Goal: Task Accomplishment & Management: Use online tool/utility

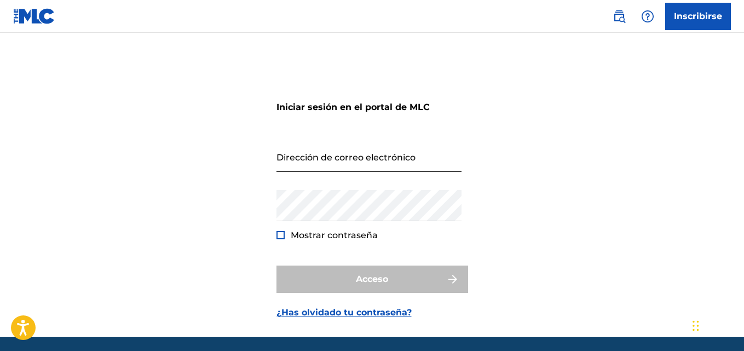
click at [308, 158] on input "Dirección de correo electrónico" at bounding box center [368, 156] width 185 height 31
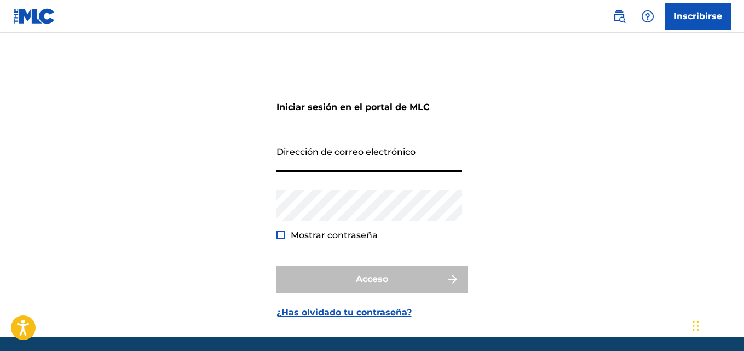
click at [293, 159] on input "Dirección de correo electrónico" at bounding box center [368, 156] width 185 height 31
type input "[EMAIL_ADDRESS][DOMAIN_NAME]"
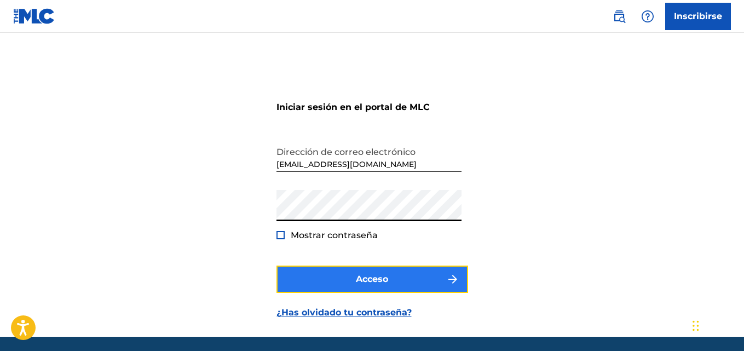
click at [377, 283] on font "Acceso" at bounding box center [372, 279] width 32 height 10
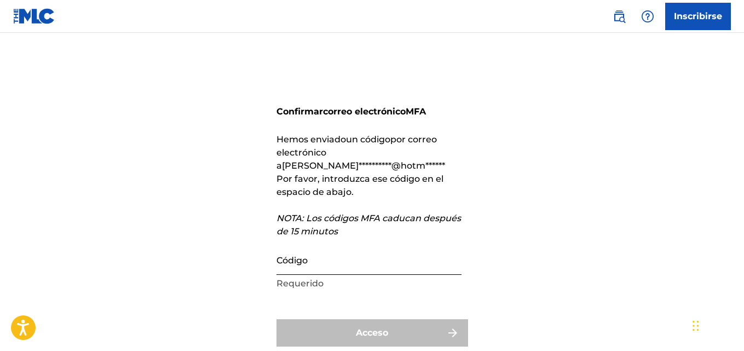
click at [320, 244] on input "Código" at bounding box center [368, 259] width 185 height 31
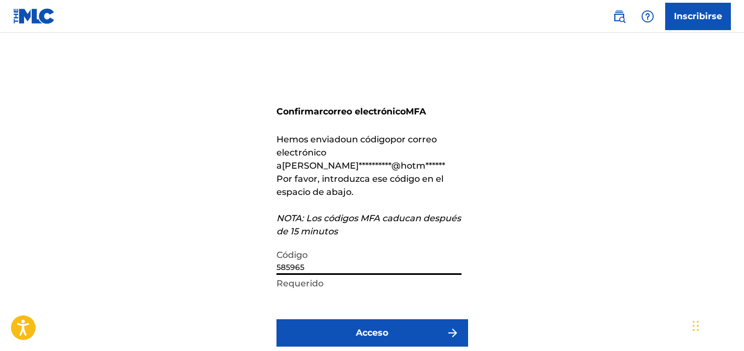
type input "585965"
click at [276, 319] on button "Acceso" at bounding box center [372, 332] width 192 height 27
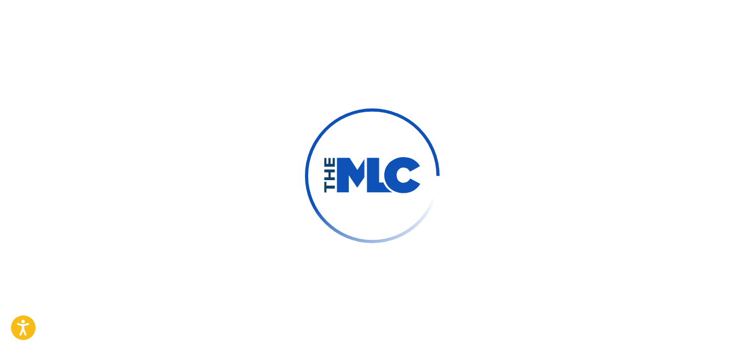
scroll to position [79, 0]
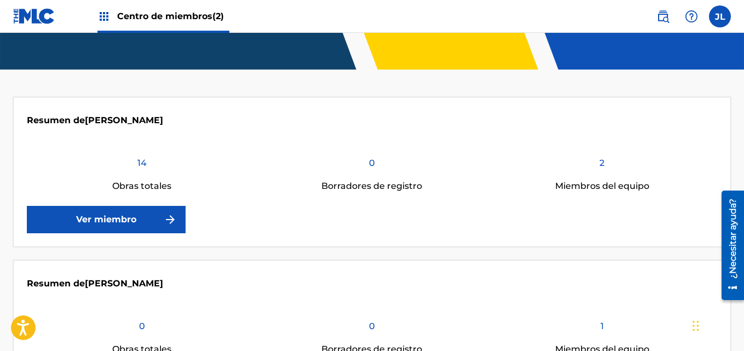
scroll to position [163, 0]
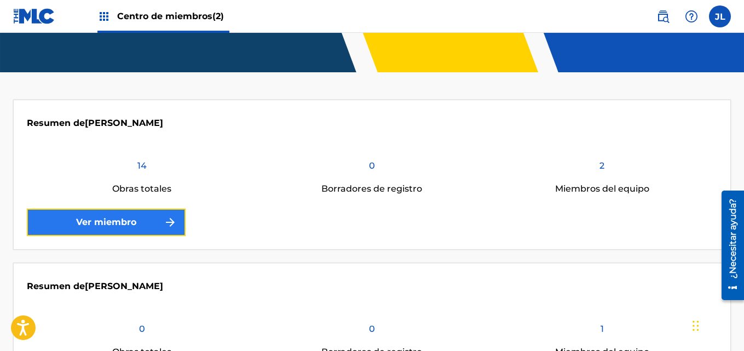
click at [125, 219] on font "Ver miembro" at bounding box center [106, 222] width 60 height 10
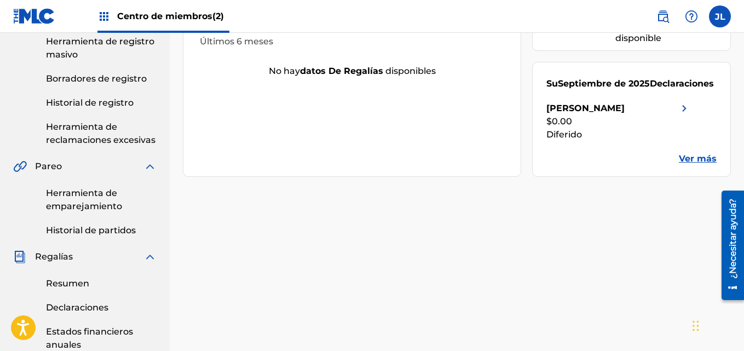
scroll to position [197, 0]
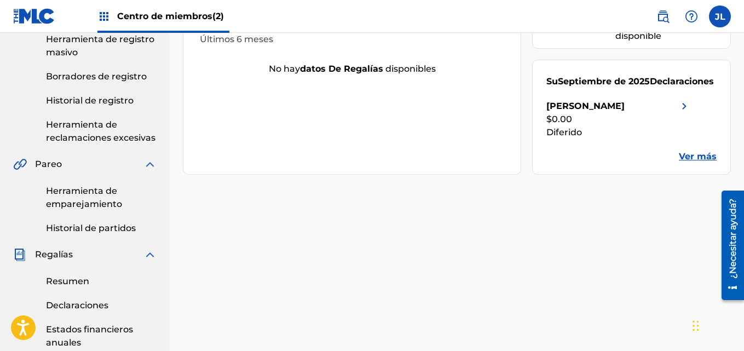
click at [697, 153] on font "Ver más" at bounding box center [698, 156] width 38 height 10
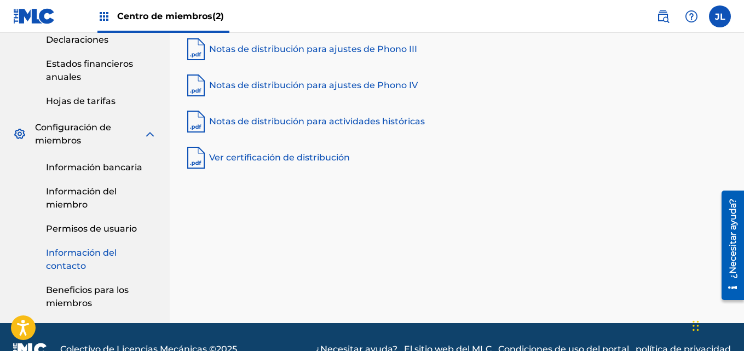
scroll to position [487, 0]
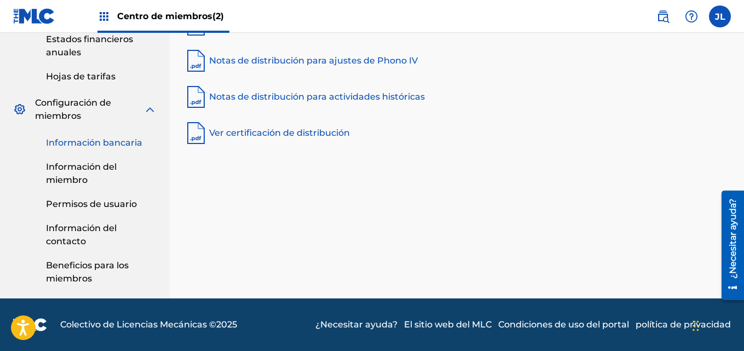
click at [97, 141] on font "Información bancaria" at bounding box center [94, 142] width 96 height 10
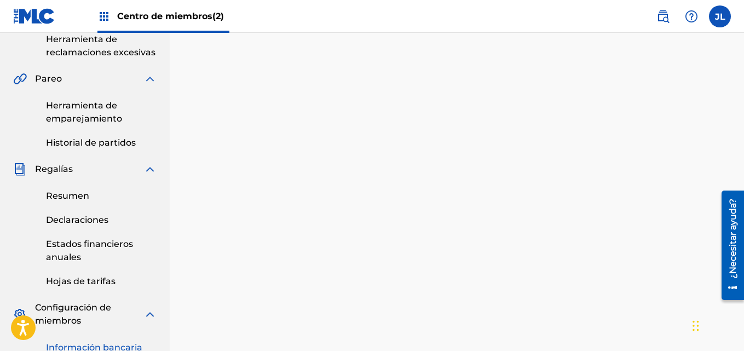
scroll to position [383, 0]
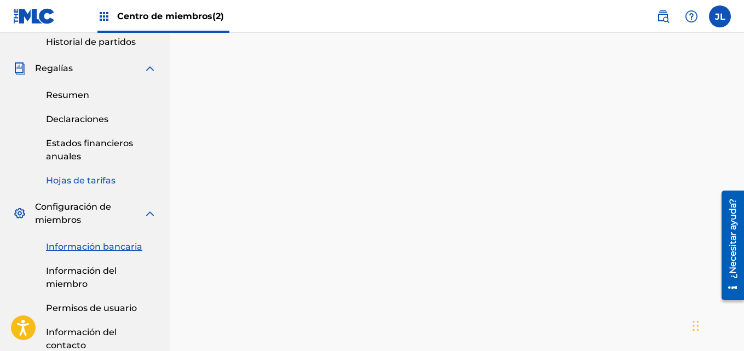
click at [70, 176] on font "Hojas de tarifas" at bounding box center [81, 180] width 70 height 10
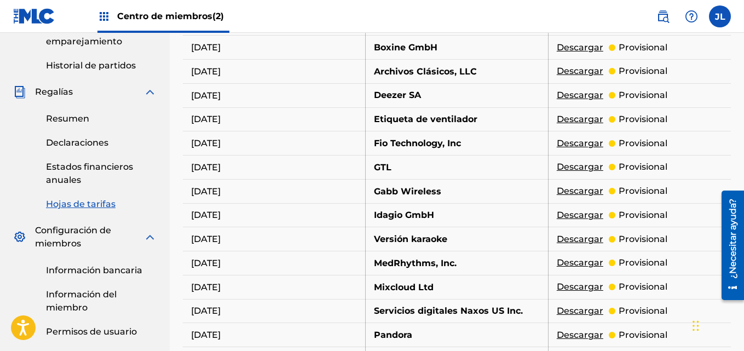
scroll to position [488, 0]
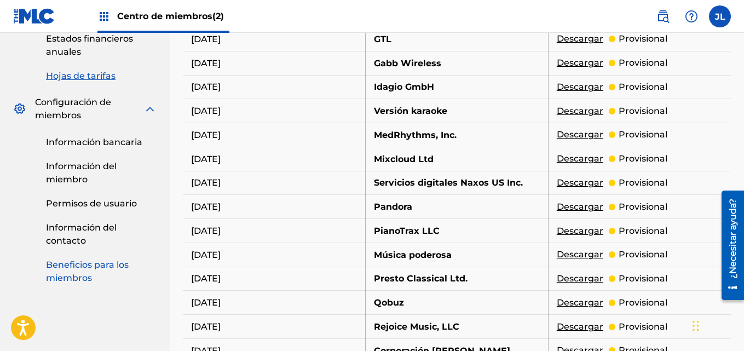
click at [82, 269] on font "Beneficios para los miembros" at bounding box center [87, 272] width 83 height 24
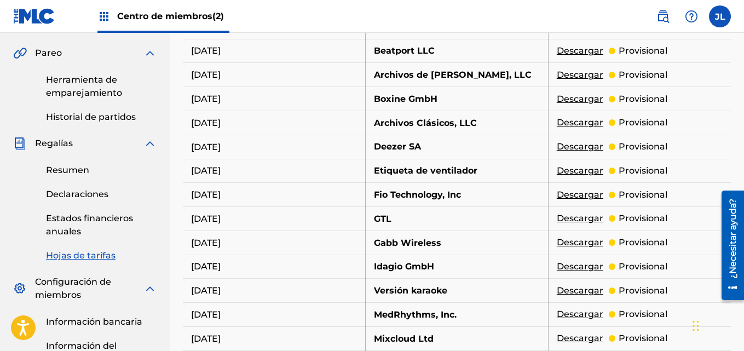
scroll to position [0, 0]
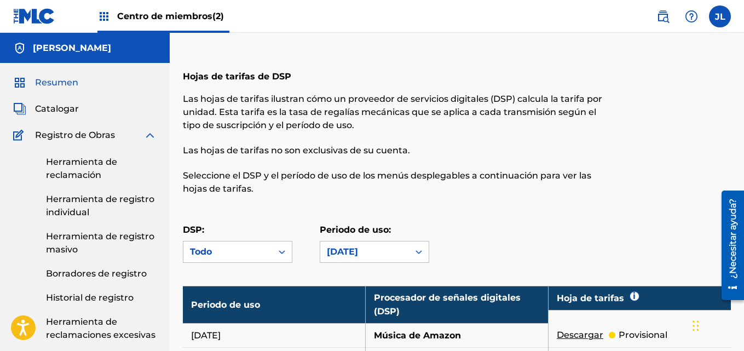
click at [43, 83] on font "Resumen" at bounding box center [56, 82] width 43 height 10
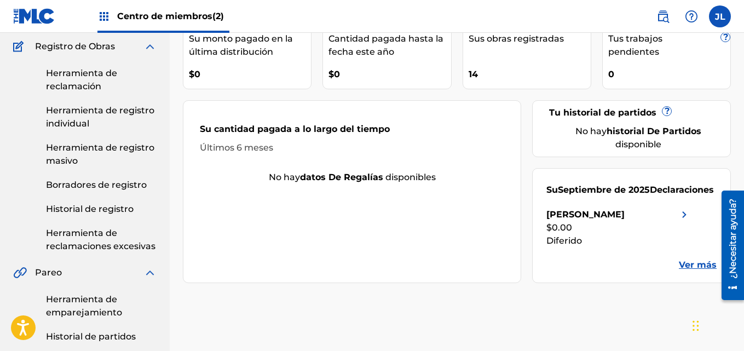
scroll to position [128, 0]
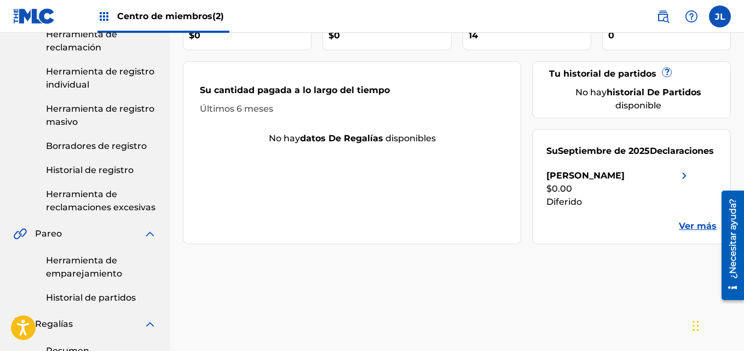
click at [618, 182] on div "[PERSON_NAME]" at bounding box center [585, 175] width 78 height 13
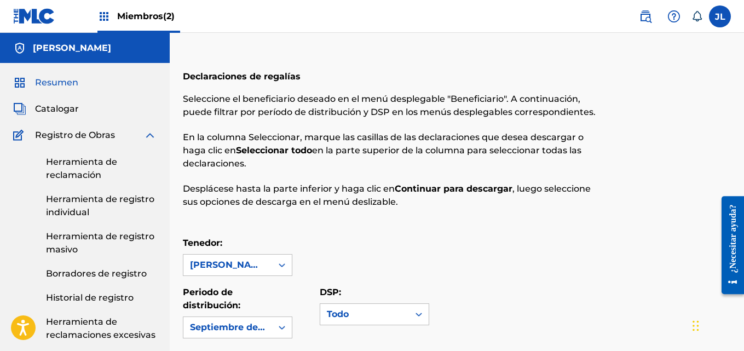
click at [66, 88] on span "Resumen" at bounding box center [56, 82] width 43 height 13
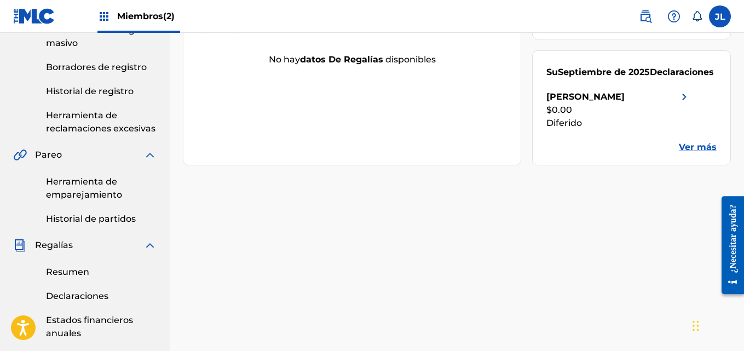
scroll to position [191, 0]
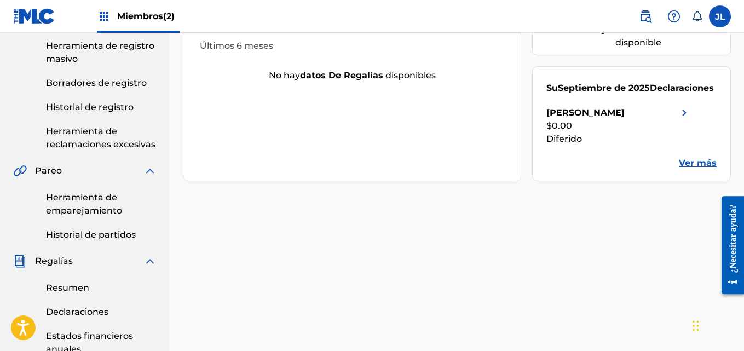
drag, startPoint x: 747, startPoint y: 115, endPoint x: 14, endPoint y: 8, distance: 741.5
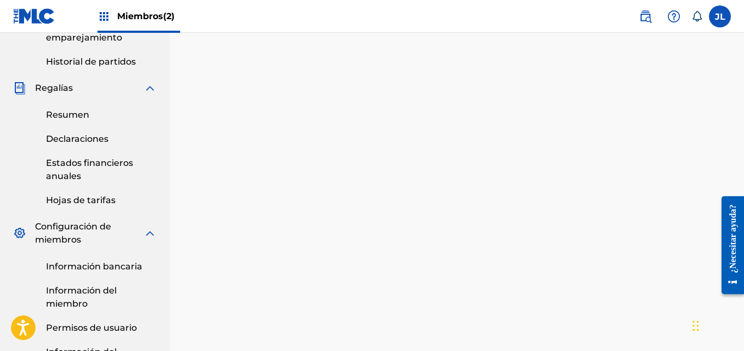
scroll to position [178, 0]
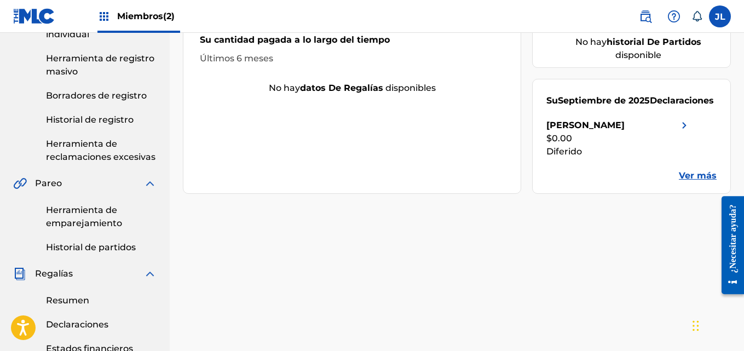
click at [700, 172] on font "Ver más" at bounding box center [698, 175] width 38 height 10
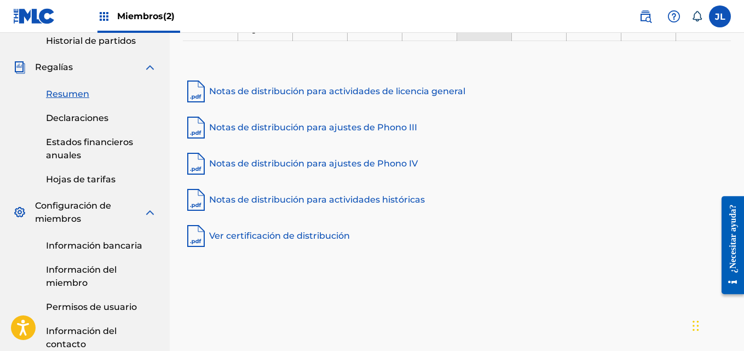
scroll to position [385, 0]
click at [314, 238] on font "Ver certificación de distribución" at bounding box center [279, 235] width 141 height 10
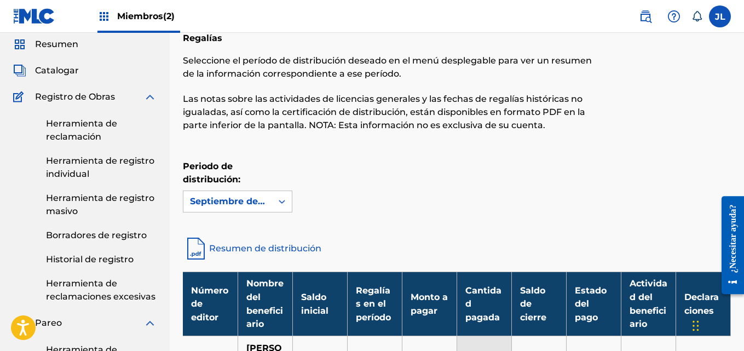
scroll to position [0, 0]
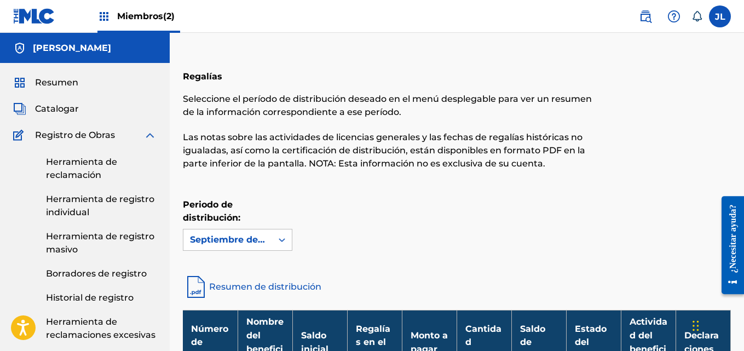
click at [44, 11] on img at bounding box center [34, 16] width 42 height 16
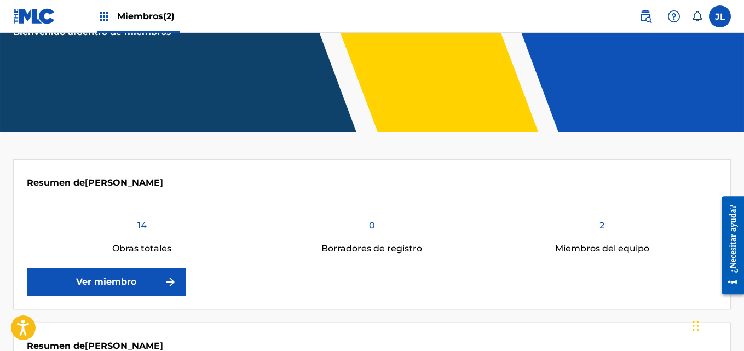
scroll to position [256, 0]
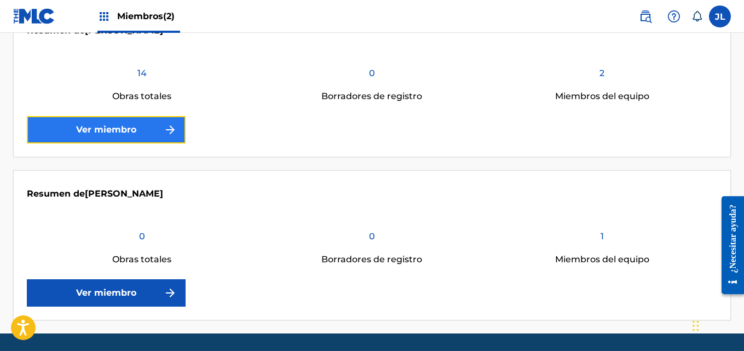
click at [108, 121] on link "Ver miembro" at bounding box center [106, 129] width 159 height 27
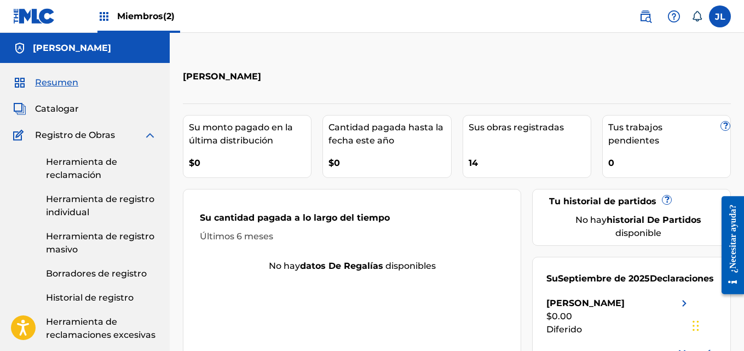
click at [67, 304] on div "Herramienta de reclamación Herramienta de registro individual Herramienta de re…" at bounding box center [84, 242] width 143 height 200
click at [75, 296] on font "Historial de registro" at bounding box center [90, 297] width 88 height 10
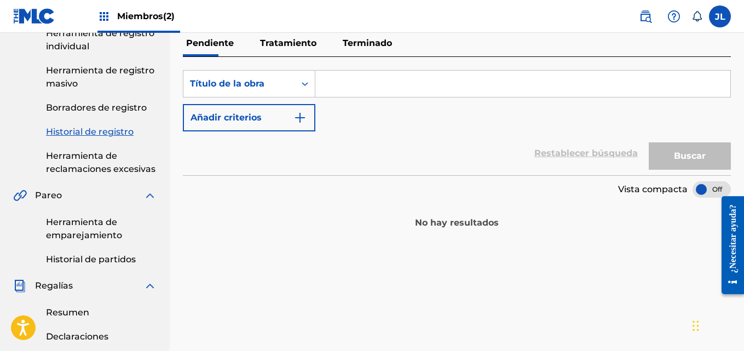
scroll to position [169, 0]
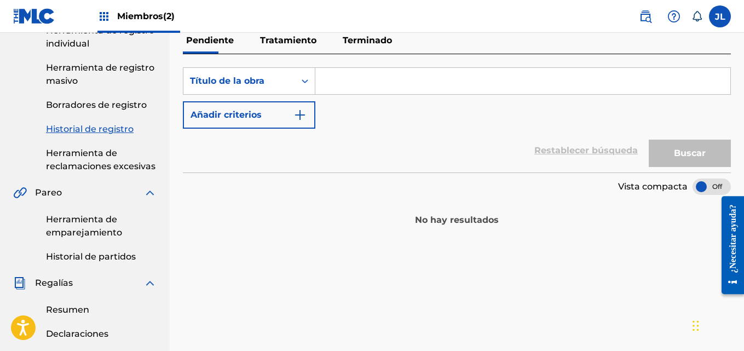
click at [268, 47] on p "Tratamiento" at bounding box center [288, 40] width 63 height 26
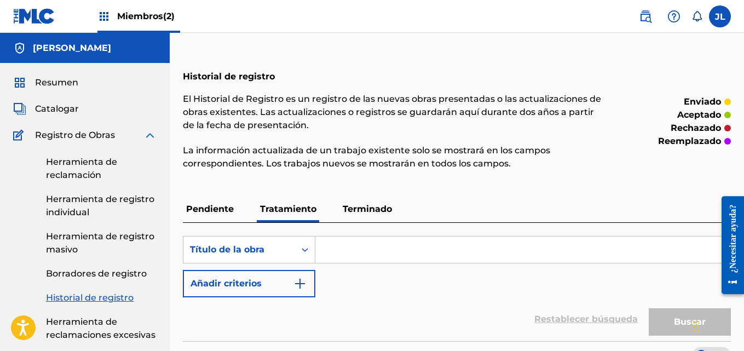
click at [362, 206] on font "Terminado" at bounding box center [367, 209] width 49 height 10
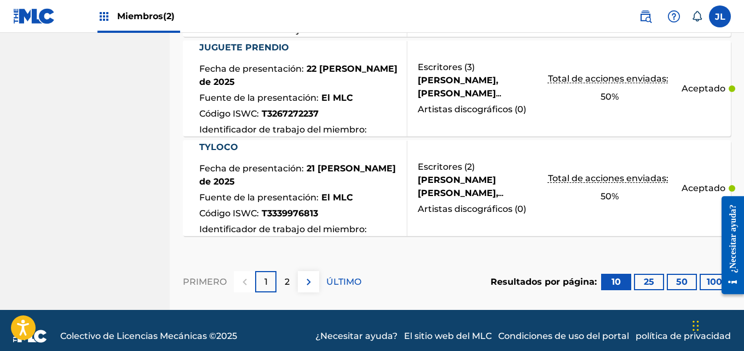
scroll to position [1182, 0]
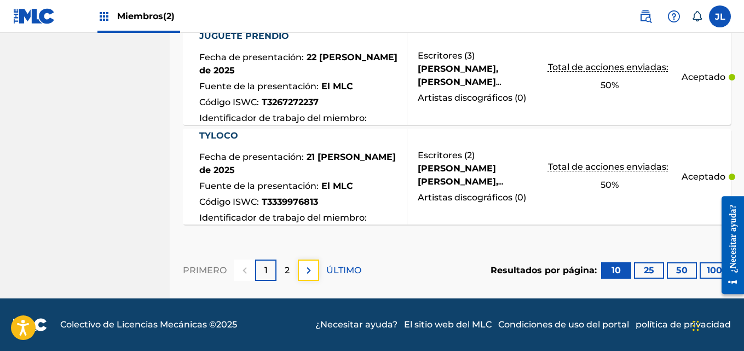
click at [318, 269] on button at bounding box center [308, 270] width 21 height 21
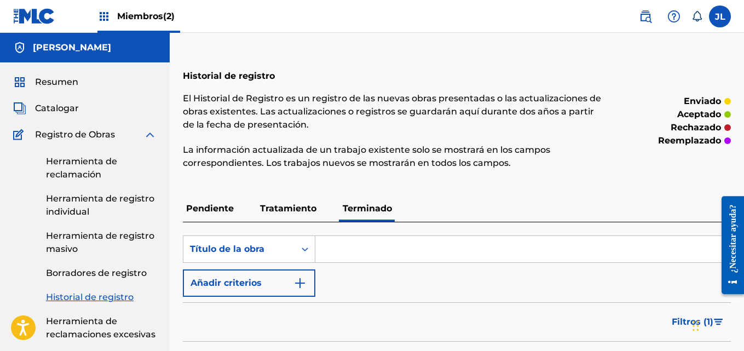
scroll to position [0, 0]
click at [70, 83] on font "Resumen" at bounding box center [56, 82] width 43 height 10
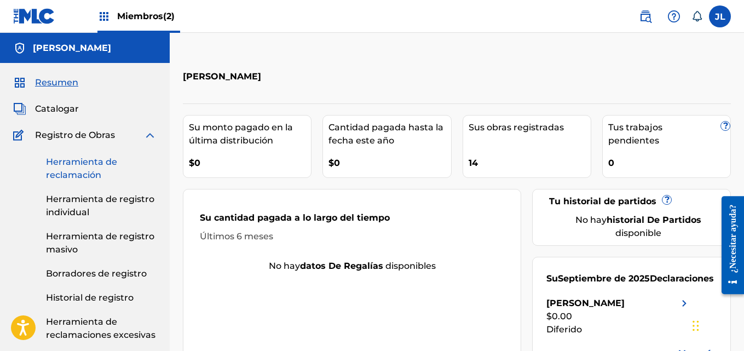
click at [95, 174] on font "Herramienta de reclamación" at bounding box center [81, 169] width 71 height 24
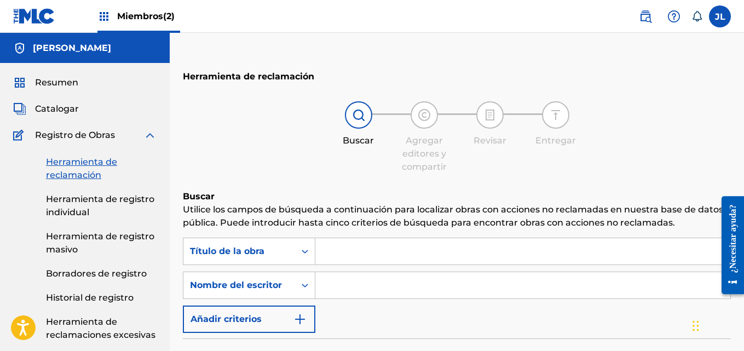
click at [328, 238] on div "Formulario de búsqueda" at bounding box center [523, 251] width 416 height 27
click at [330, 245] on input "Formulario de búsqueda" at bounding box center [522, 251] width 415 height 26
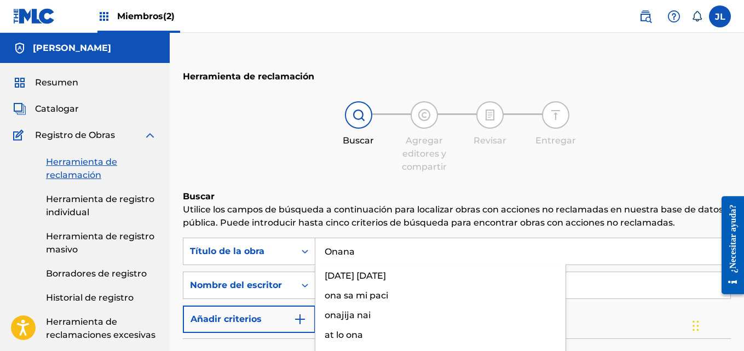
type input "Onana"
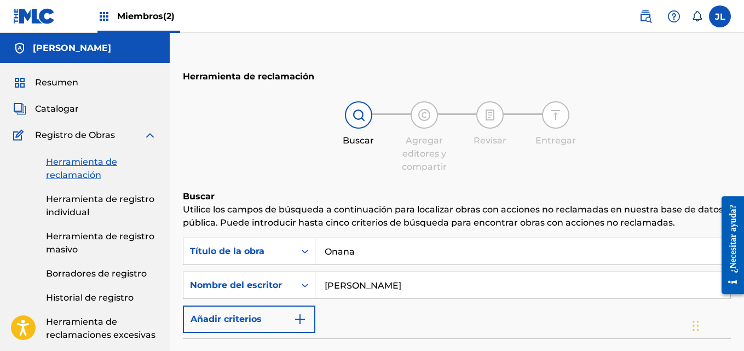
type input "Yeldri Vicente"
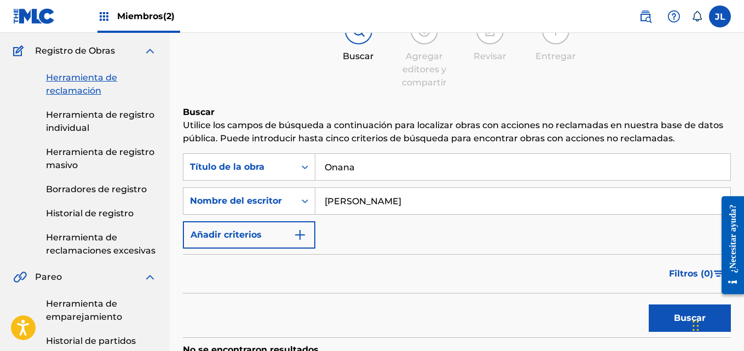
scroll to position [128, 0]
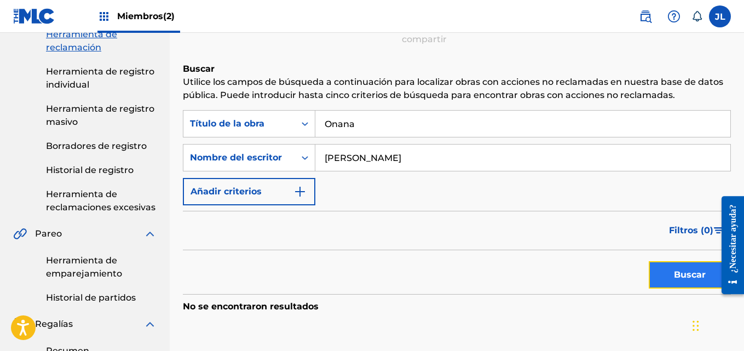
click at [688, 276] on font "Buscar" at bounding box center [690, 274] width 32 height 10
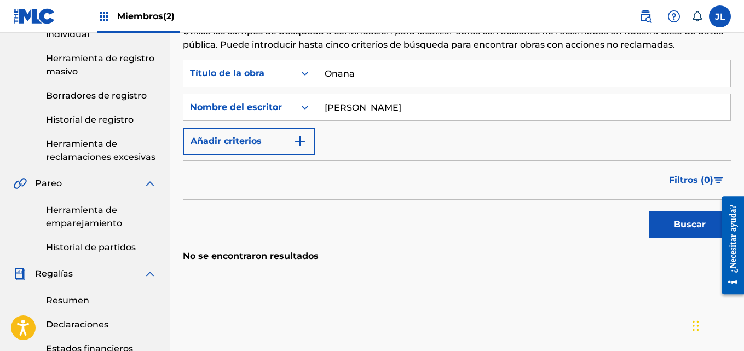
scroll to position [0, 0]
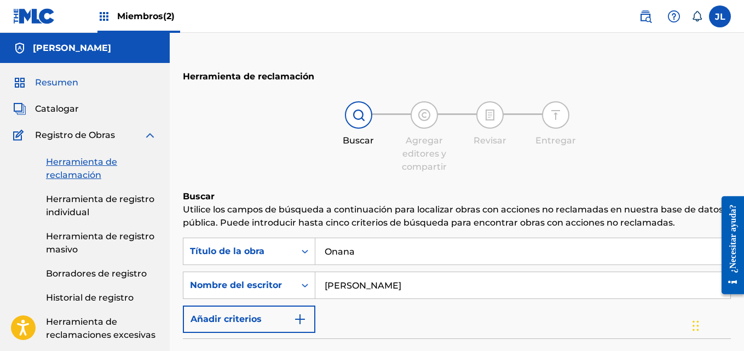
click at [53, 87] on font "Resumen" at bounding box center [56, 82] width 43 height 10
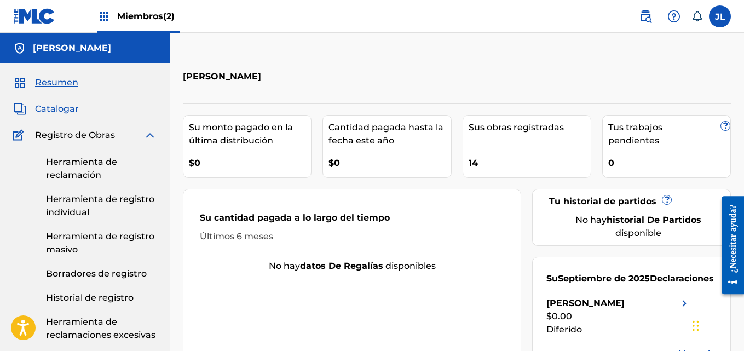
click at [71, 110] on font "Catalogar" at bounding box center [57, 108] width 44 height 10
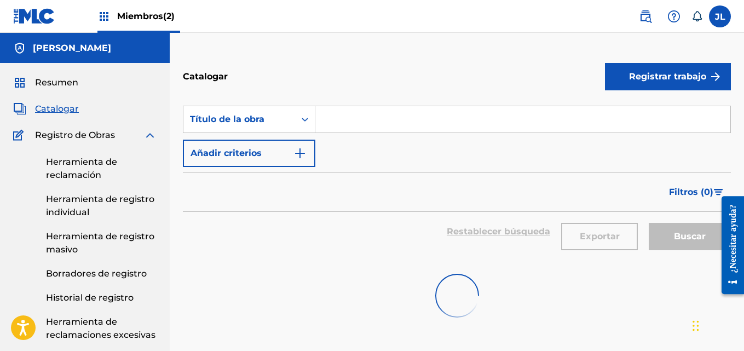
click at [425, 129] on input "Formulario de búsqueda" at bounding box center [522, 119] width 415 height 26
type input "Onana"
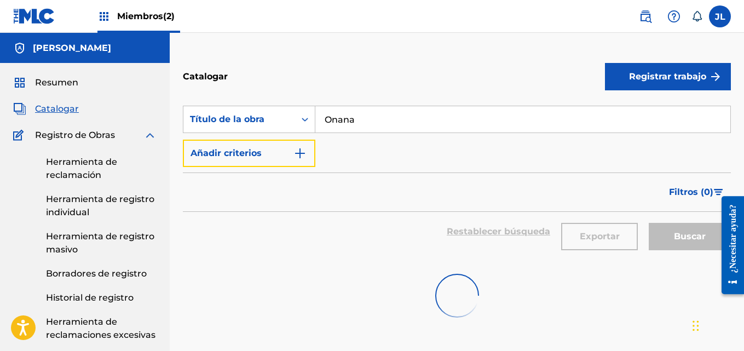
click at [183, 140] on button "Añadir criterios" at bounding box center [249, 153] width 132 height 27
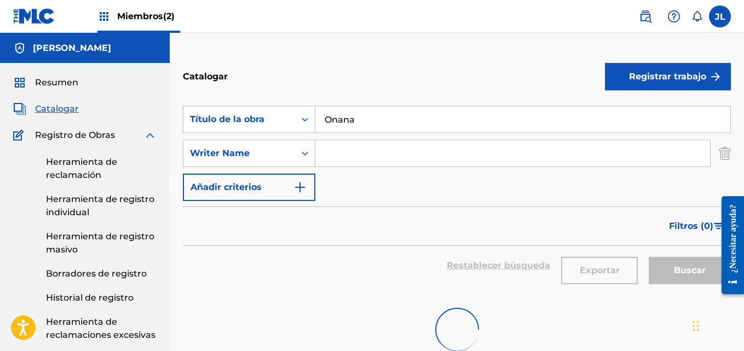
click at [342, 149] on input "Formulario de búsqueda" at bounding box center [512, 153] width 395 height 26
type input "Yeldri Vicente"
drag, startPoint x: 420, startPoint y: 155, endPoint x: 181, endPoint y: 159, distance: 238.7
click at [87, 176] on font "Herramienta de reclamación" at bounding box center [81, 169] width 71 height 24
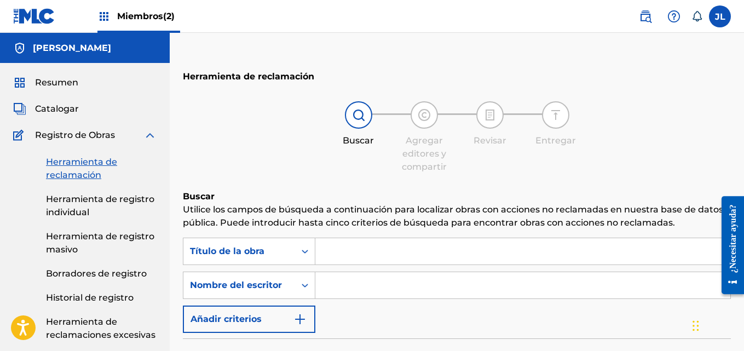
click at [363, 289] on input "Formulario de búsqueda" at bounding box center [522, 285] width 415 height 26
type input "Enmanuel Garcia"
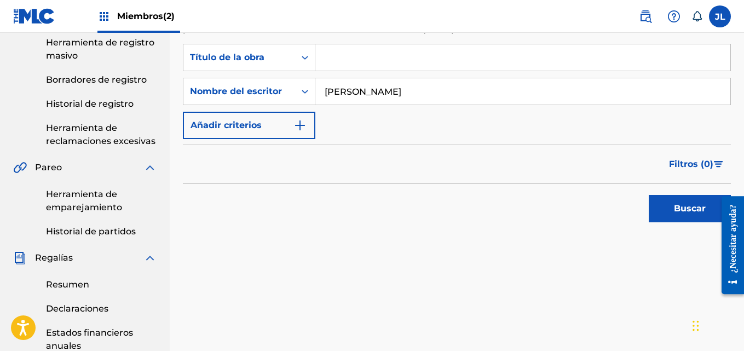
scroll to position [128, 0]
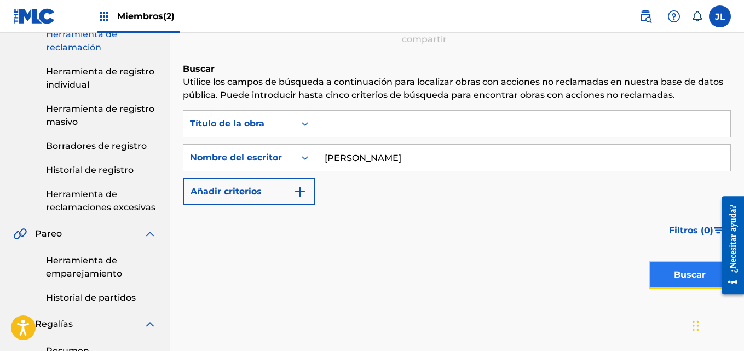
click at [680, 274] on font "Buscar" at bounding box center [690, 274] width 32 height 10
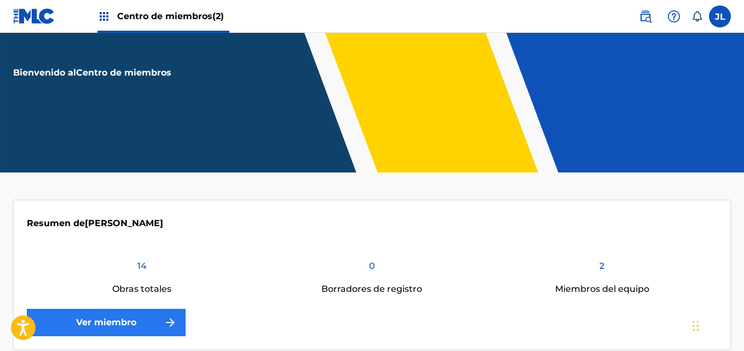
scroll to position [128, 0]
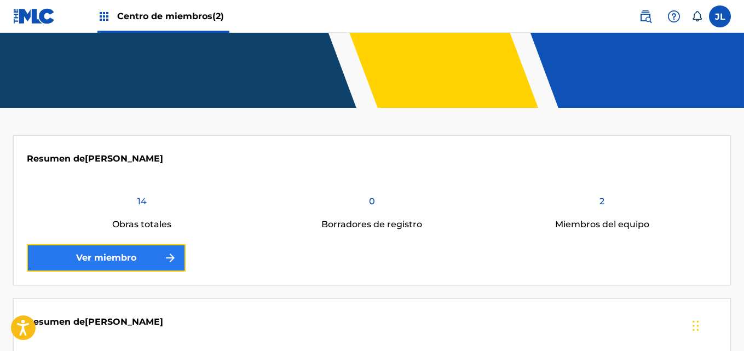
click at [151, 253] on link "Ver miembro" at bounding box center [106, 257] width 159 height 27
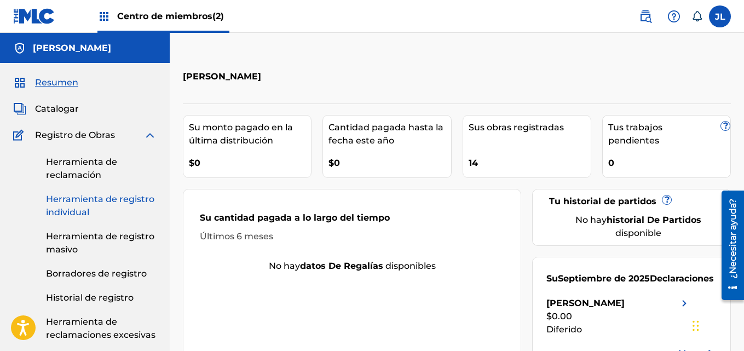
click at [71, 205] on link "Herramienta de registro individual" at bounding box center [101, 206] width 111 height 26
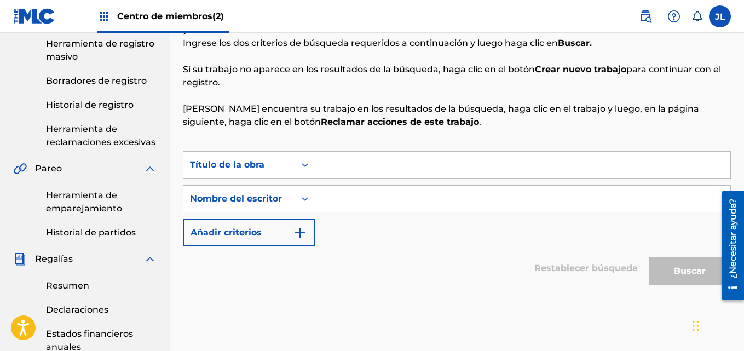
scroll to position [128, 0]
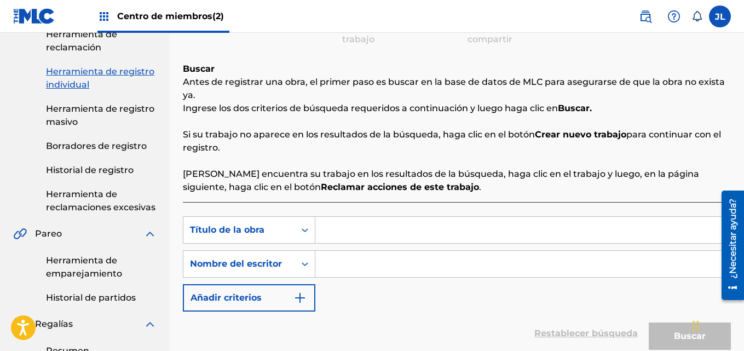
click at [381, 275] on input "Formulario de búsqueda" at bounding box center [522, 264] width 415 height 26
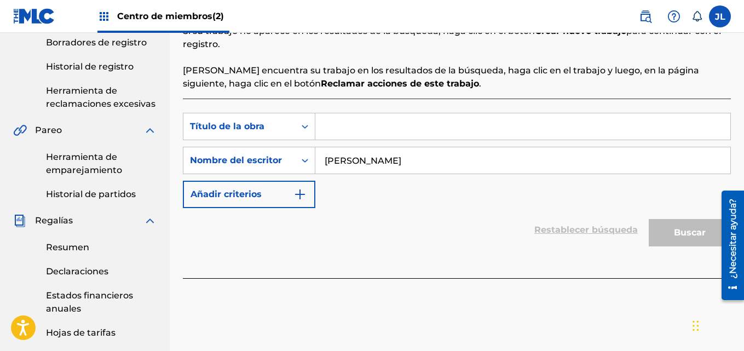
scroll to position [256, 0]
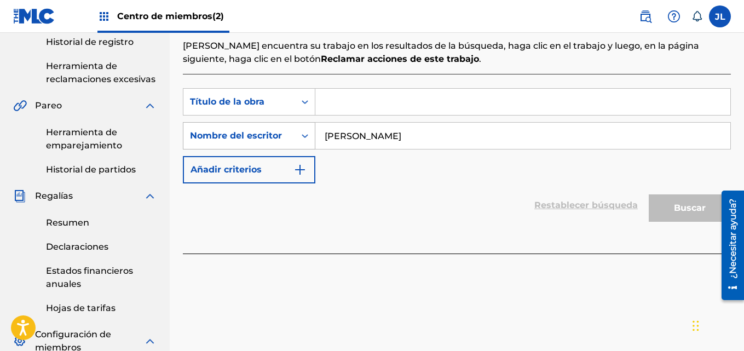
drag, startPoint x: 471, startPoint y: 127, endPoint x: 225, endPoint y: 145, distance: 247.0
click at [227, 145] on div "Búsqueda con criterios64607c32-4978-4d89-9218-487031703850 Nombre del escritor …" at bounding box center [457, 135] width 548 height 27
type input "Enmanuel Garcia"
click at [307, 106] on icon "Formulario de búsqueda" at bounding box center [304, 101] width 11 height 11
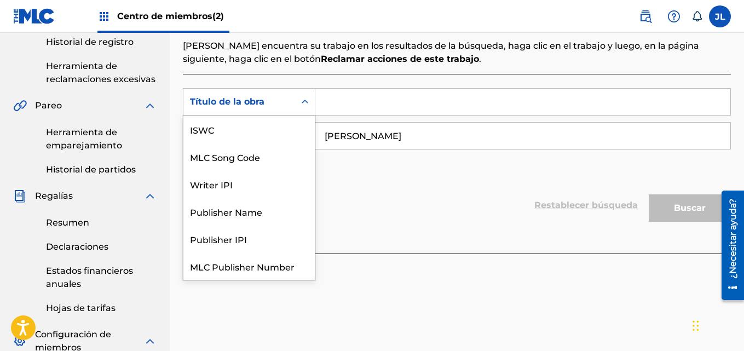
scroll to position [27, 0]
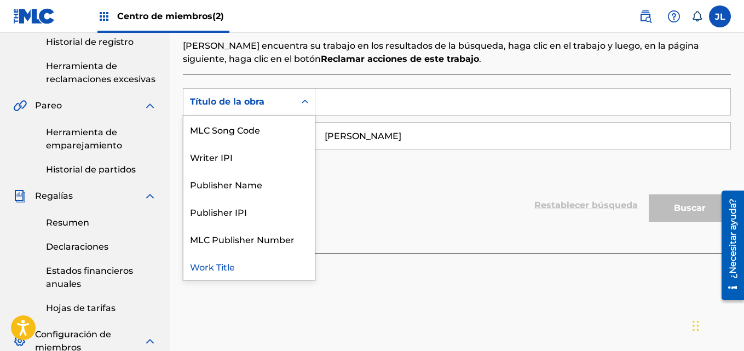
click at [307, 106] on icon "Formulario de búsqueda" at bounding box center [304, 101] width 11 height 11
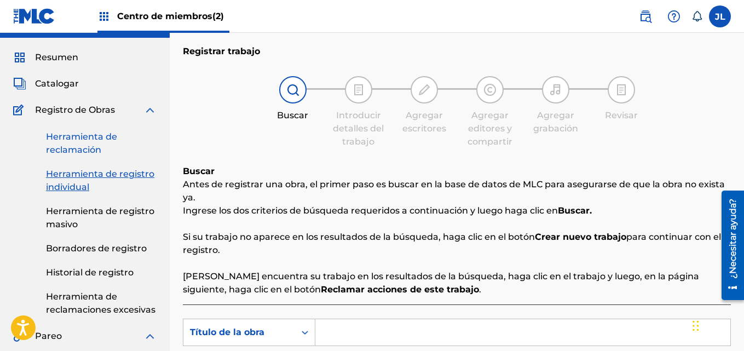
scroll to position [0, 0]
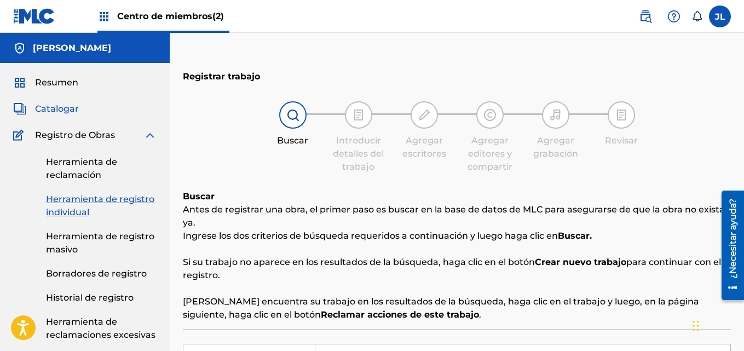
click at [57, 102] on span "Catalogar" at bounding box center [57, 108] width 44 height 13
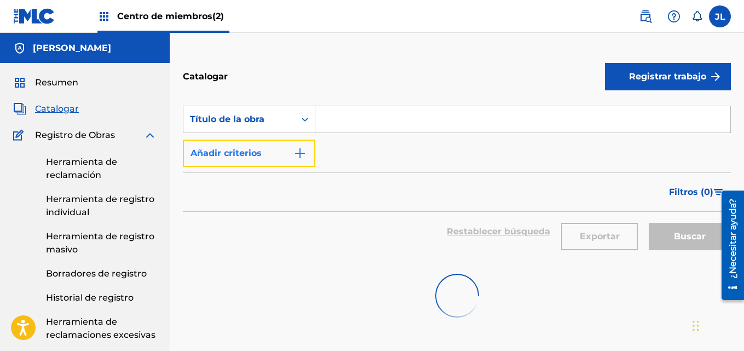
click at [238, 158] on font "Añadir criterios" at bounding box center [226, 153] width 71 height 13
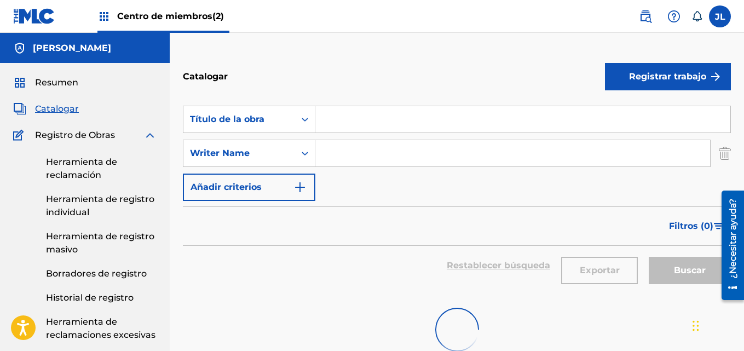
click at [369, 161] on input "Formulario de búsqueda" at bounding box center [512, 153] width 395 height 26
paste input "Enmanuel Garcia"
type input "Enmanuel Garcia"
click at [93, 176] on font "Herramienta de reclamación" at bounding box center [81, 169] width 71 height 24
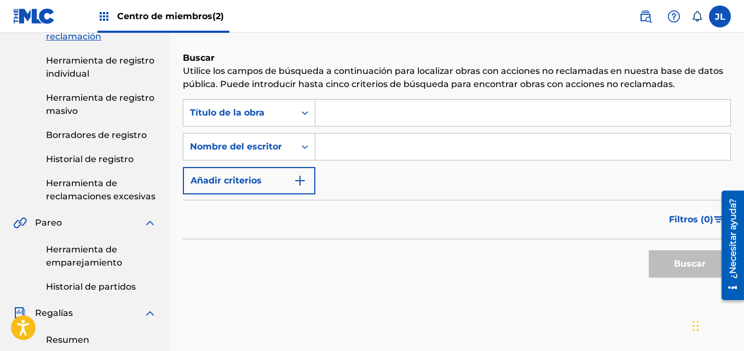
scroll to position [128, 0]
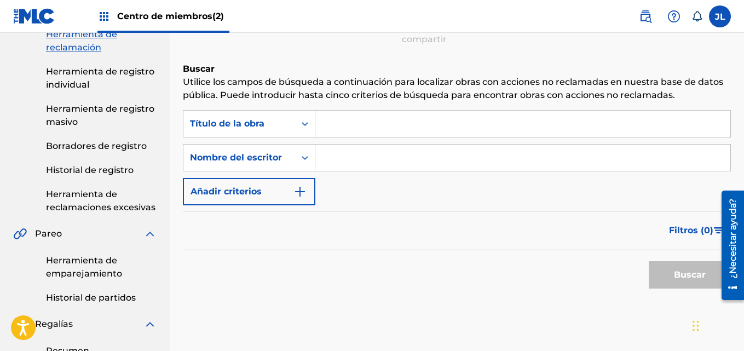
click at [388, 163] on input "Formulario de búsqueda" at bounding box center [522, 158] width 415 height 26
paste input "Enmanuel Garcia"
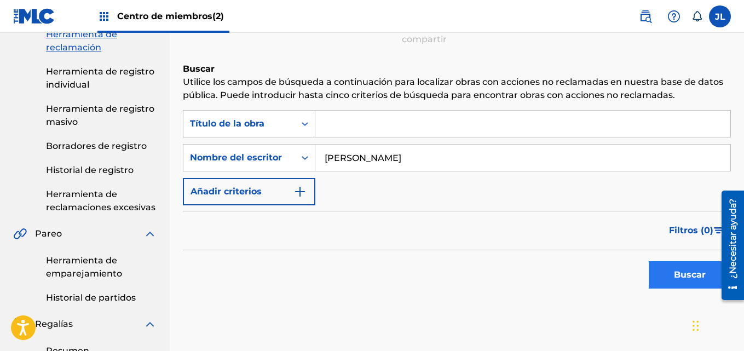
type input "Enmanuel Garcia"
click at [690, 275] on font "Buscar" at bounding box center [690, 274] width 32 height 10
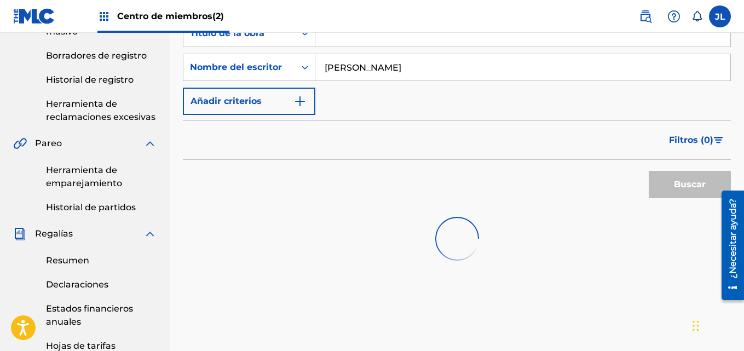
scroll to position [312, 0]
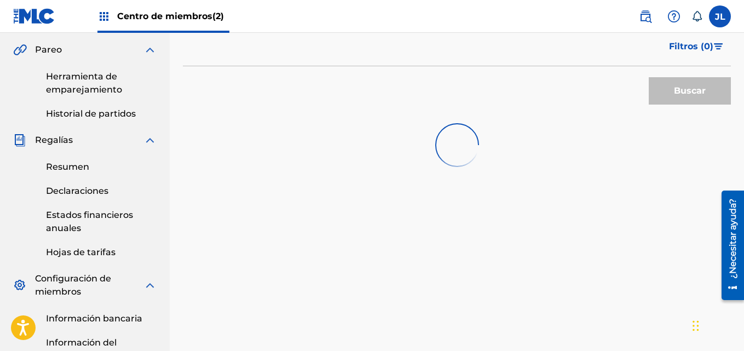
click at [670, 95] on div "Buscar" at bounding box center [687, 88] width 88 height 44
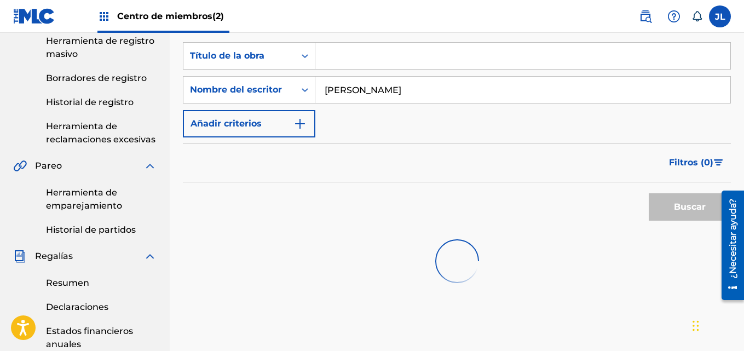
scroll to position [184, 0]
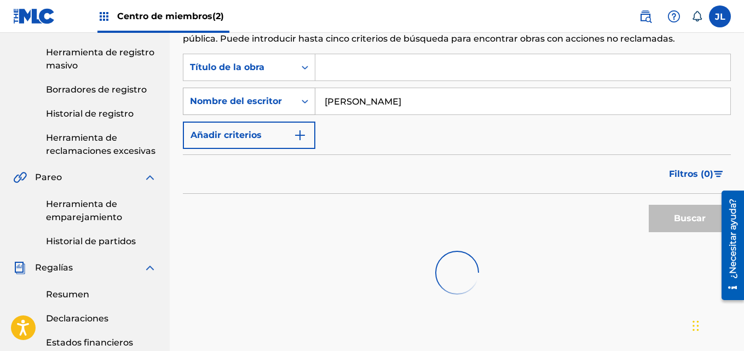
drag, startPoint x: 418, startPoint y: 97, endPoint x: 299, endPoint y: 100, distance: 118.3
click at [299, 100] on div "Buscar con criterios f1b12cac-b648-4836-8b68-47d8d31018ed Nombre del escritor E…" at bounding box center [457, 101] width 548 height 27
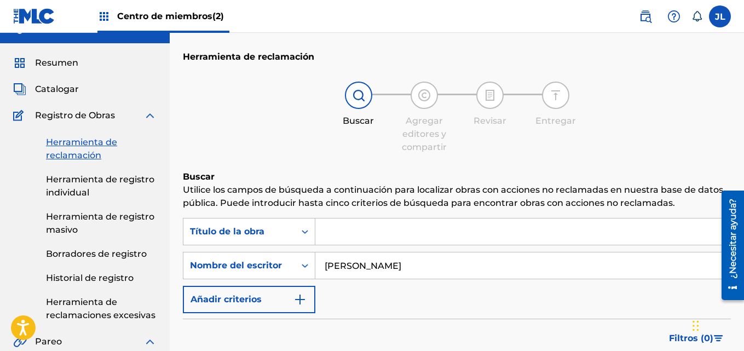
scroll to position [0, 0]
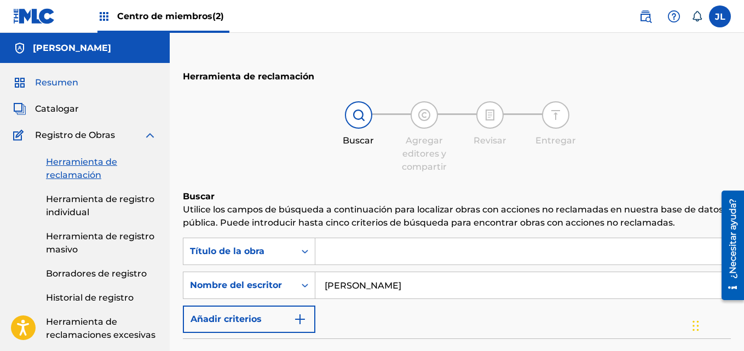
click at [41, 84] on font "Resumen" at bounding box center [56, 82] width 43 height 10
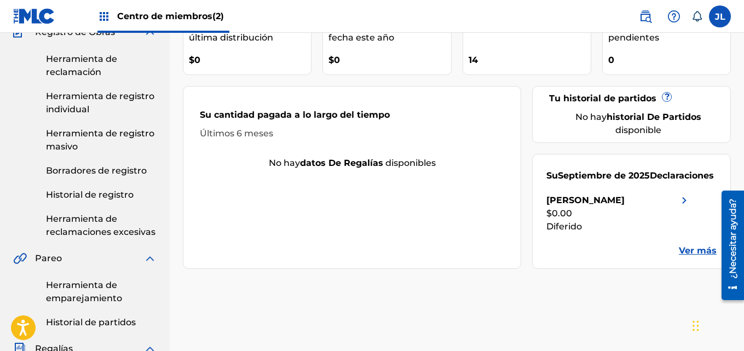
scroll to position [128, 0]
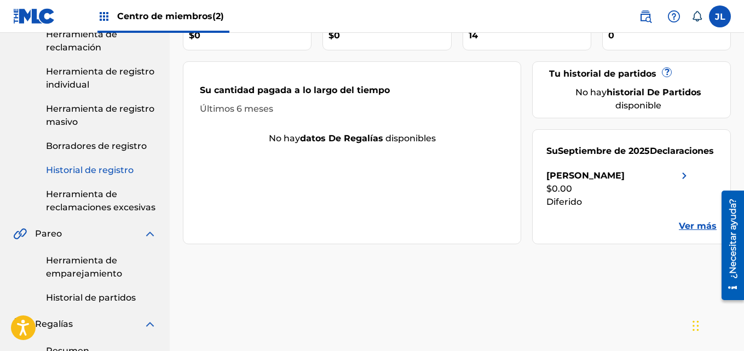
click at [97, 175] on link "Historial de registro" at bounding box center [101, 170] width 111 height 13
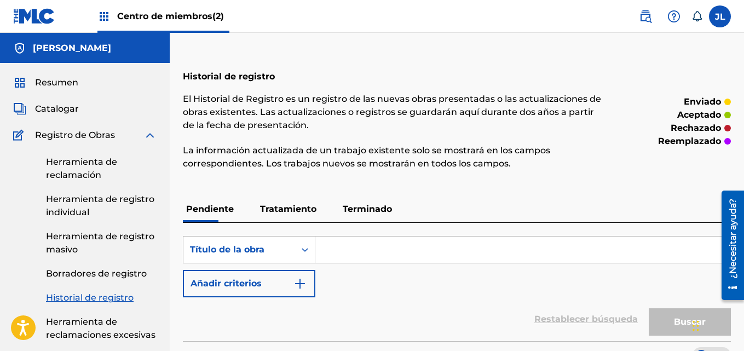
click at [355, 208] on font "Terminado" at bounding box center [367, 209] width 49 height 10
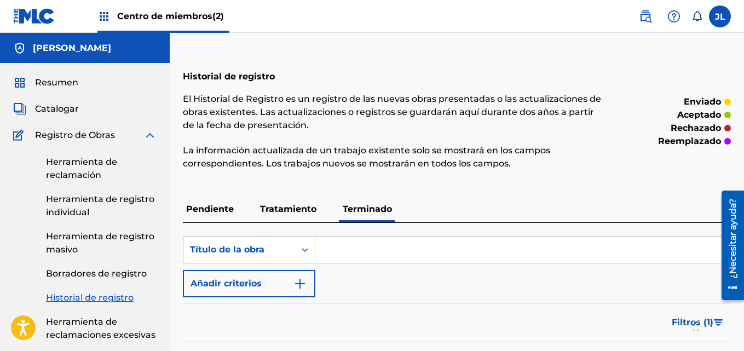
click at [38, 19] on img at bounding box center [34, 16] width 42 height 16
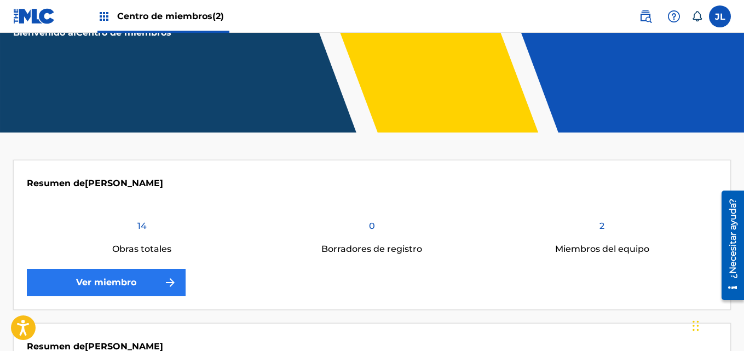
scroll to position [128, 0]
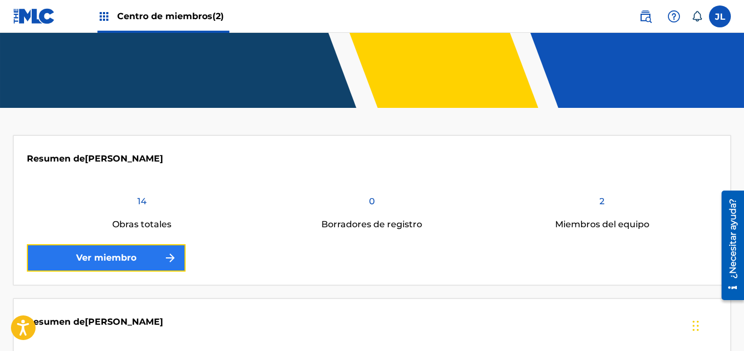
click at [116, 260] on font "Ver miembro" at bounding box center [106, 257] width 60 height 10
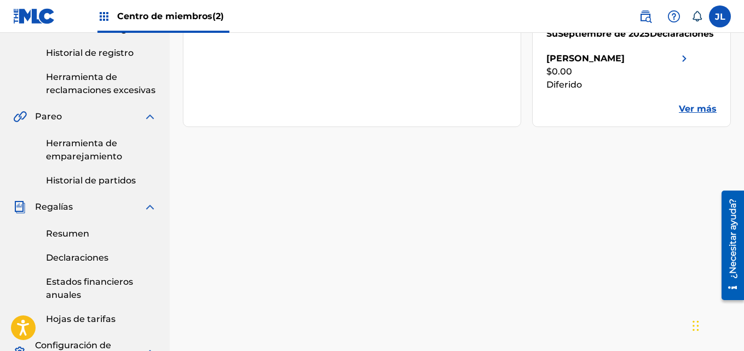
scroll to position [128, 0]
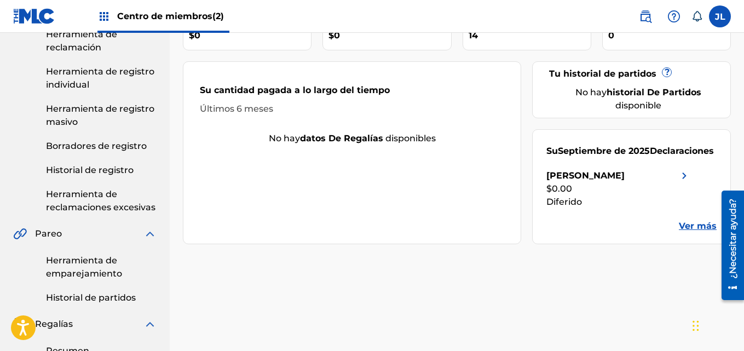
click at [692, 228] on font "Ver más" at bounding box center [698, 226] width 38 height 10
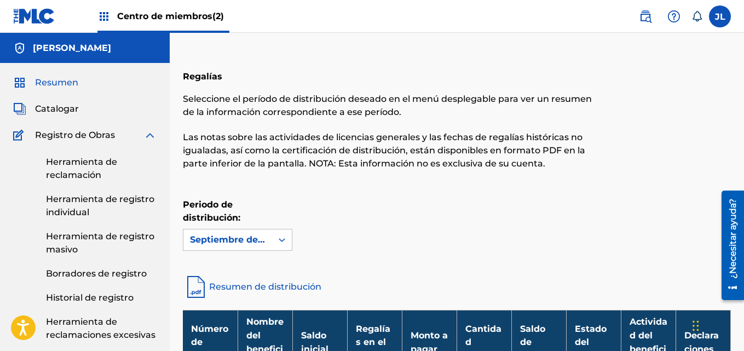
click at [48, 87] on font "Resumen" at bounding box center [56, 82] width 43 height 10
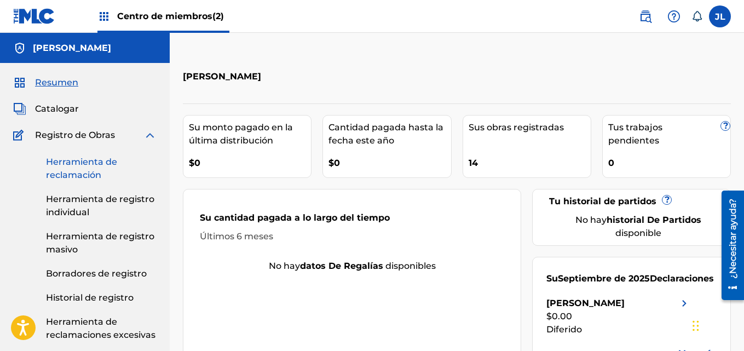
click at [106, 169] on link "Herramienta de reclamación" at bounding box center [101, 168] width 111 height 26
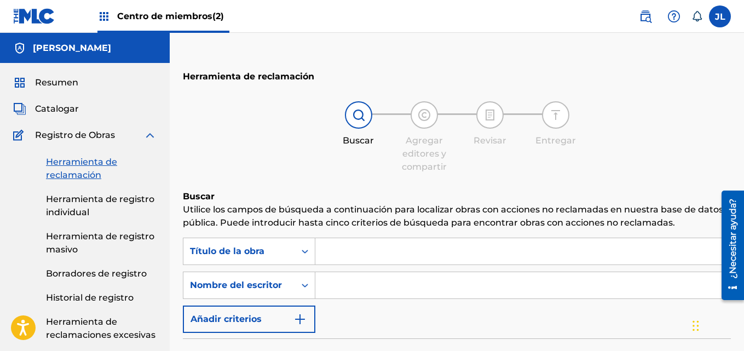
click at [394, 293] on input "Formulario de búsqueda" at bounding box center [522, 285] width 415 height 26
paste input "Enmanuel Garcia"
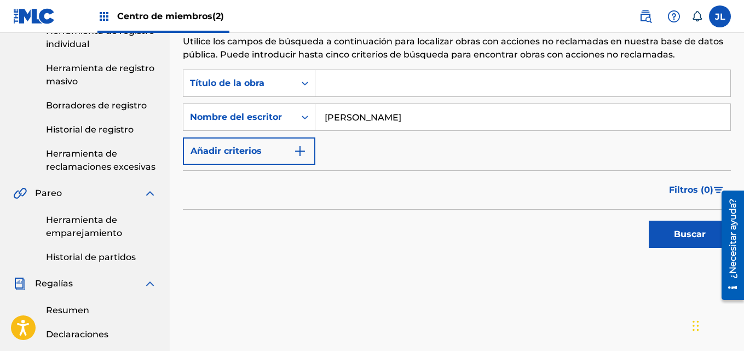
scroll to position [256, 0]
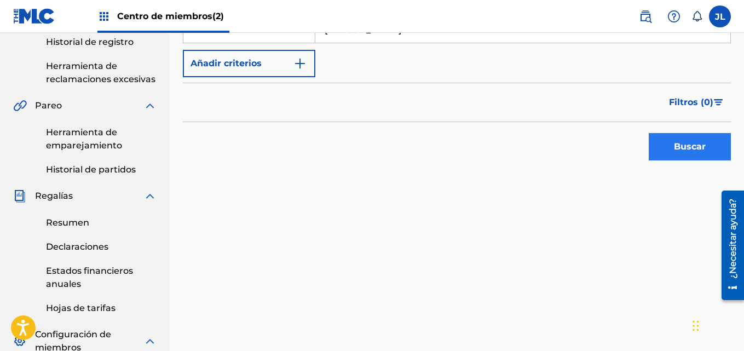
type input "Enmanuel Garcia"
click at [693, 148] on font "Buscar" at bounding box center [690, 146] width 32 height 10
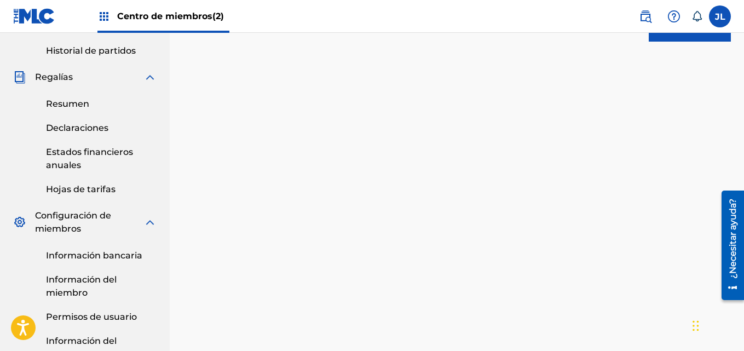
scroll to position [487, 0]
